Goal: Task Accomplishment & Management: Manage account settings

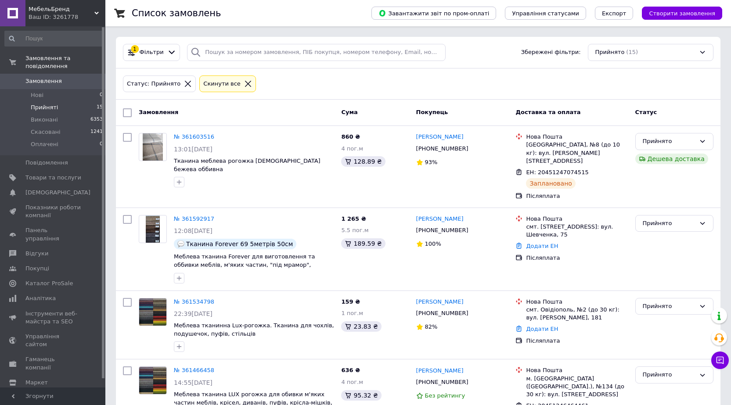
click at [56, 101] on li "Прийняті 15" at bounding box center [54, 107] width 108 height 12
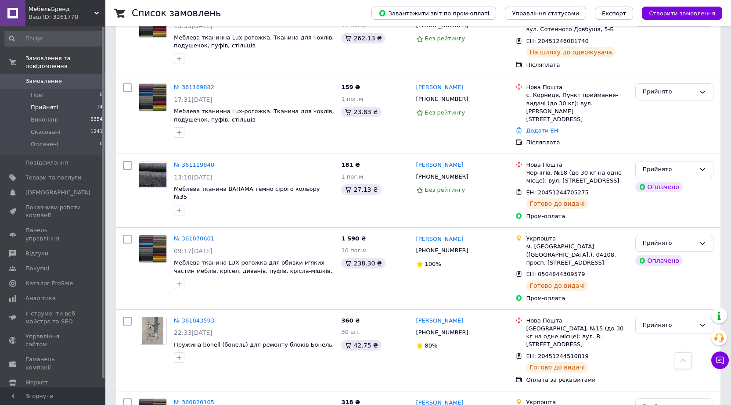
scroll to position [806, 0]
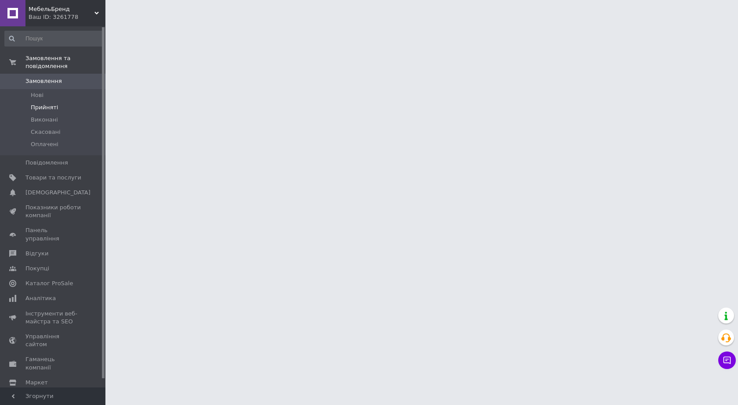
click at [39, 104] on span "Прийняті" at bounding box center [44, 108] width 27 height 8
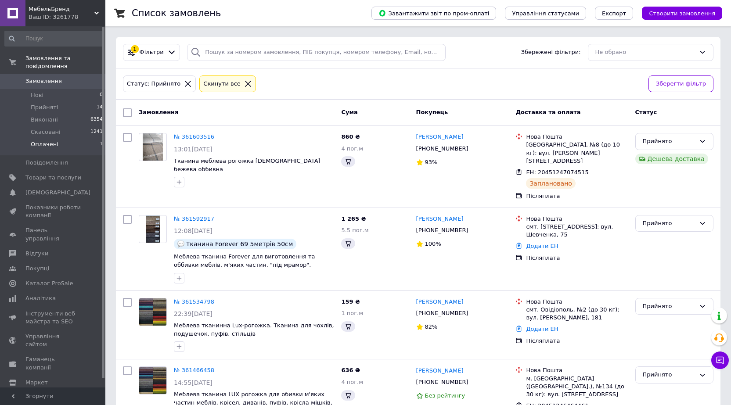
click at [49, 141] on span "Оплачені" at bounding box center [45, 145] width 28 height 8
click at [47, 141] on span "Оплачені" at bounding box center [45, 145] width 28 height 8
click at [41, 104] on span "Прийняті" at bounding box center [44, 108] width 27 height 8
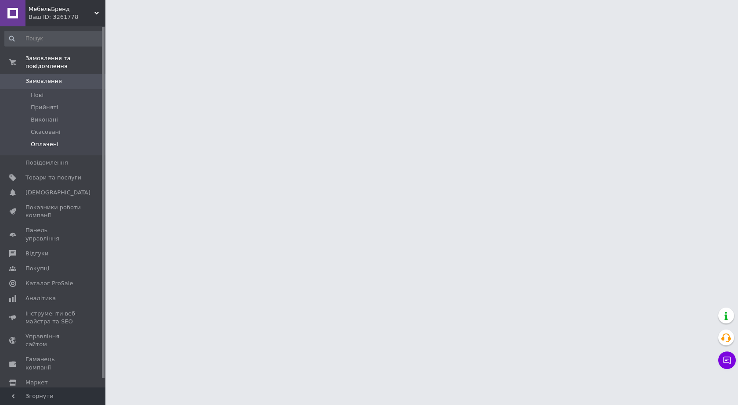
click at [46, 141] on span "Оплачені" at bounding box center [45, 145] width 28 height 8
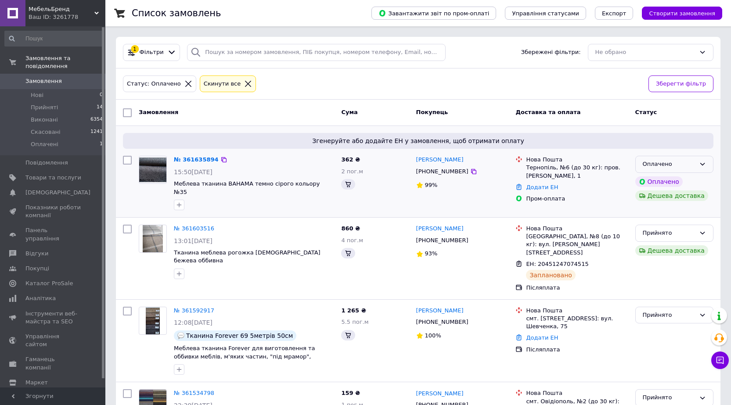
click at [652, 164] on div "Оплачено" at bounding box center [669, 164] width 53 height 9
click at [653, 179] on li "Прийнято" at bounding box center [674, 183] width 77 height 16
click at [700, 164] on icon at bounding box center [702, 164] width 7 height 7
click at [666, 179] on li "Прийнято" at bounding box center [674, 183] width 77 height 16
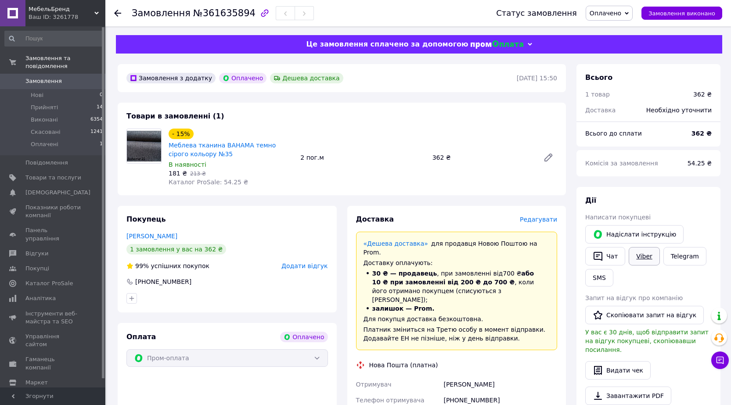
click at [640, 257] on link "Viber" at bounding box center [644, 256] width 31 height 18
click at [647, 257] on link "Viber" at bounding box center [644, 256] width 31 height 18
click at [690, 361] on div "Видати чек" at bounding box center [648, 370] width 126 height 18
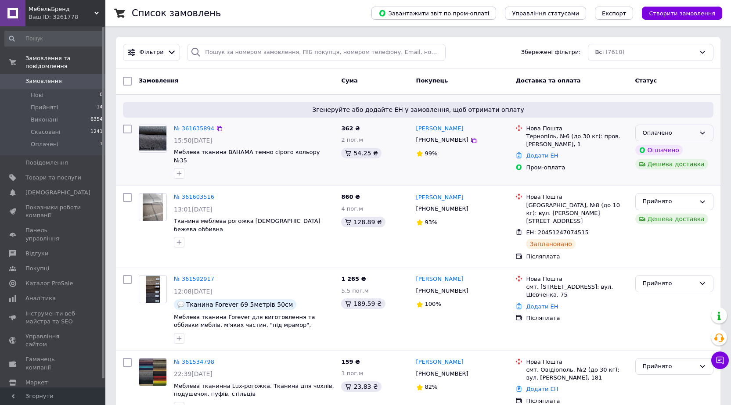
click at [705, 132] on icon at bounding box center [703, 133] width 5 height 3
click at [665, 151] on li "Прийнято" at bounding box center [674, 151] width 77 height 16
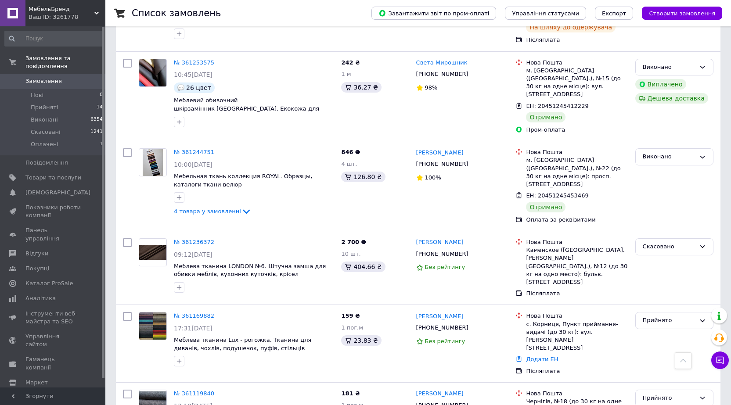
scroll to position [835, 0]
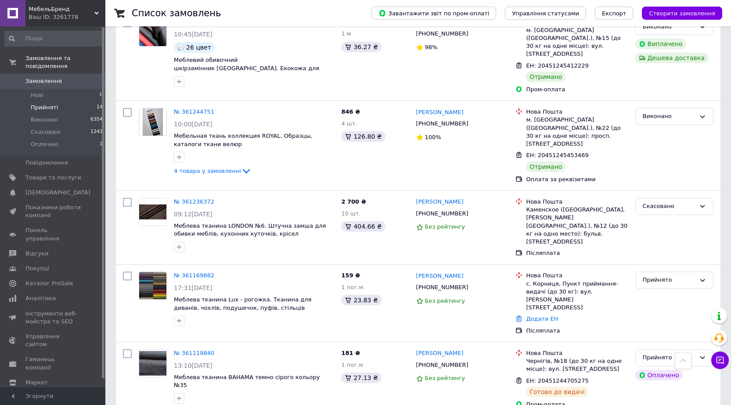
click at [51, 104] on span "Прийняті" at bounding box center [44, 108] width 27 height 8
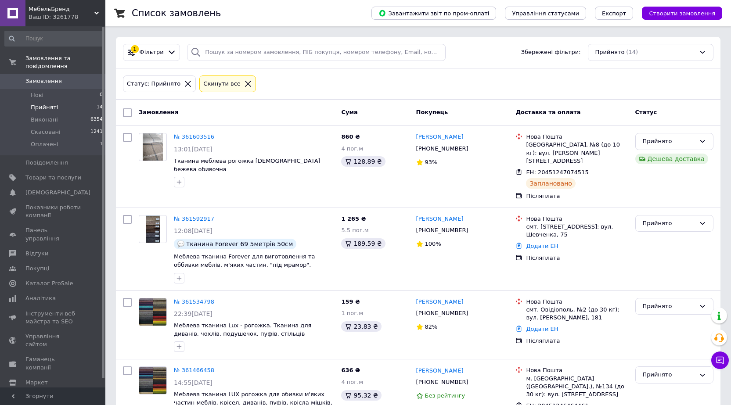
scroll to position [806, 0]
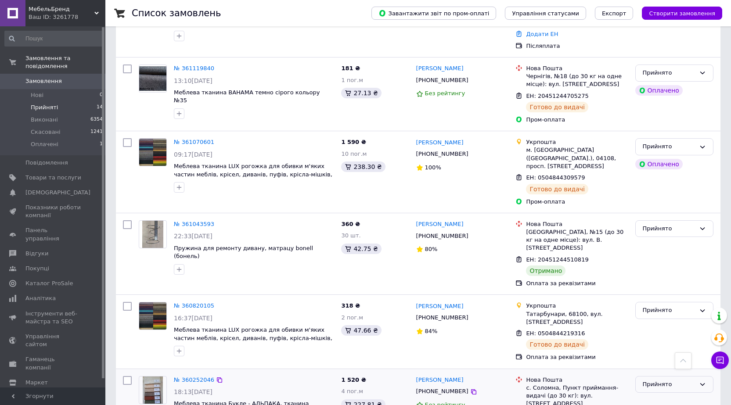
click at [669, 380] on div "Прийнято" at bounding box center [669, 384] width 53 height 9
click at [646, 395] on li "Виконано" at bounding box center [674, 403] width 77 height 16
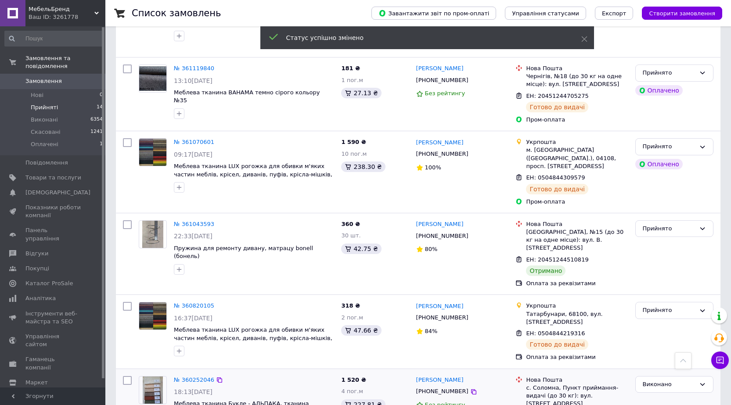
scroll to position [762, 0]
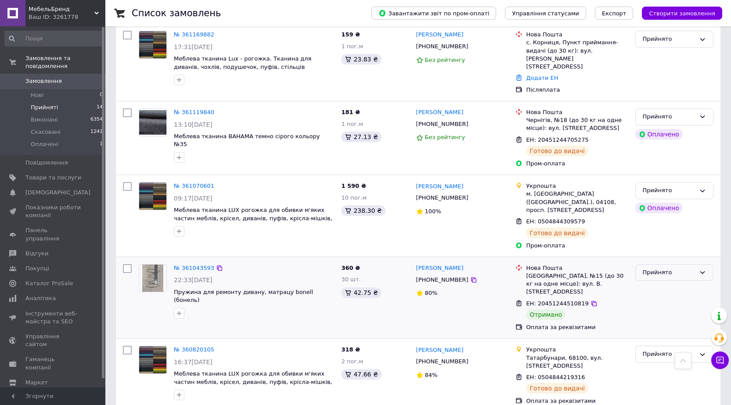
click at [646, 268] on div "Прийнято" at bounding box center [669, 272] width 53 height 9
click at [647, 283] on li "Виконано" at bounding box center [674, 291] width 77 height 16
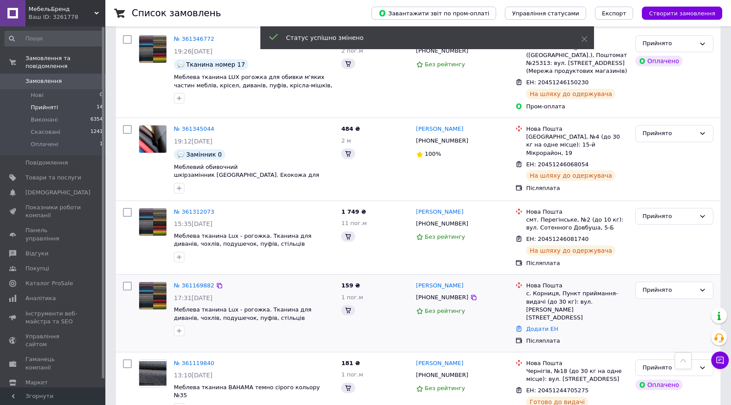
scroll to position [451, 0]
